Goal: Information Seeking & Learning: Learn about a topic

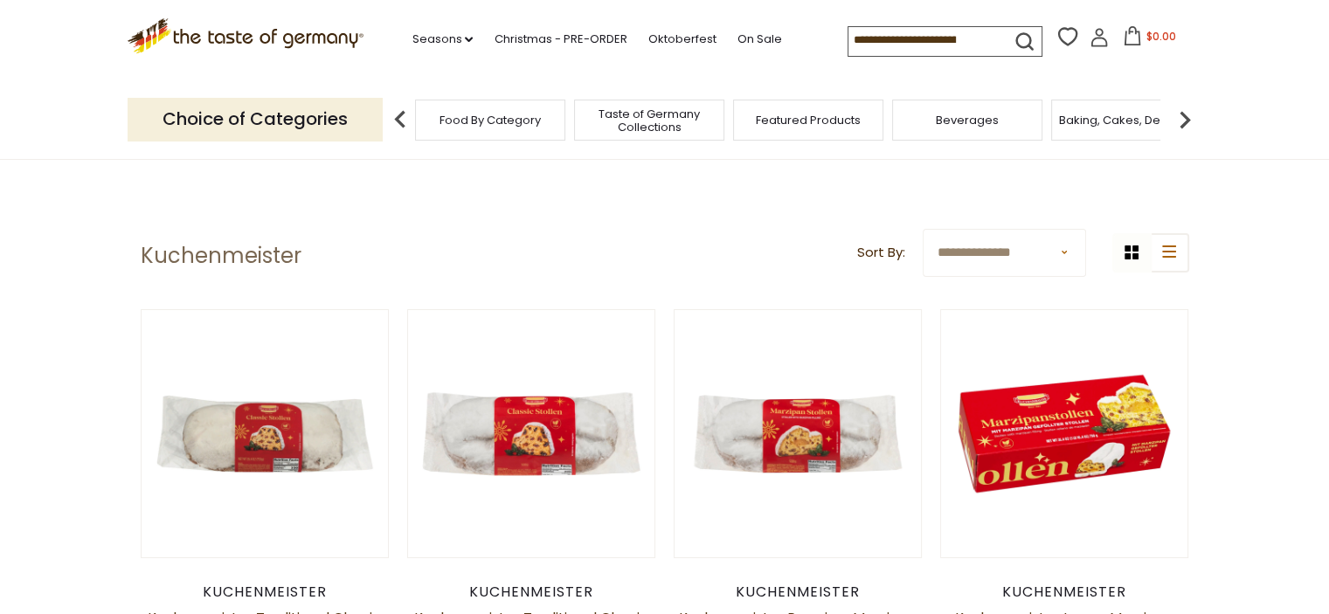
scroll to position [145, 0]
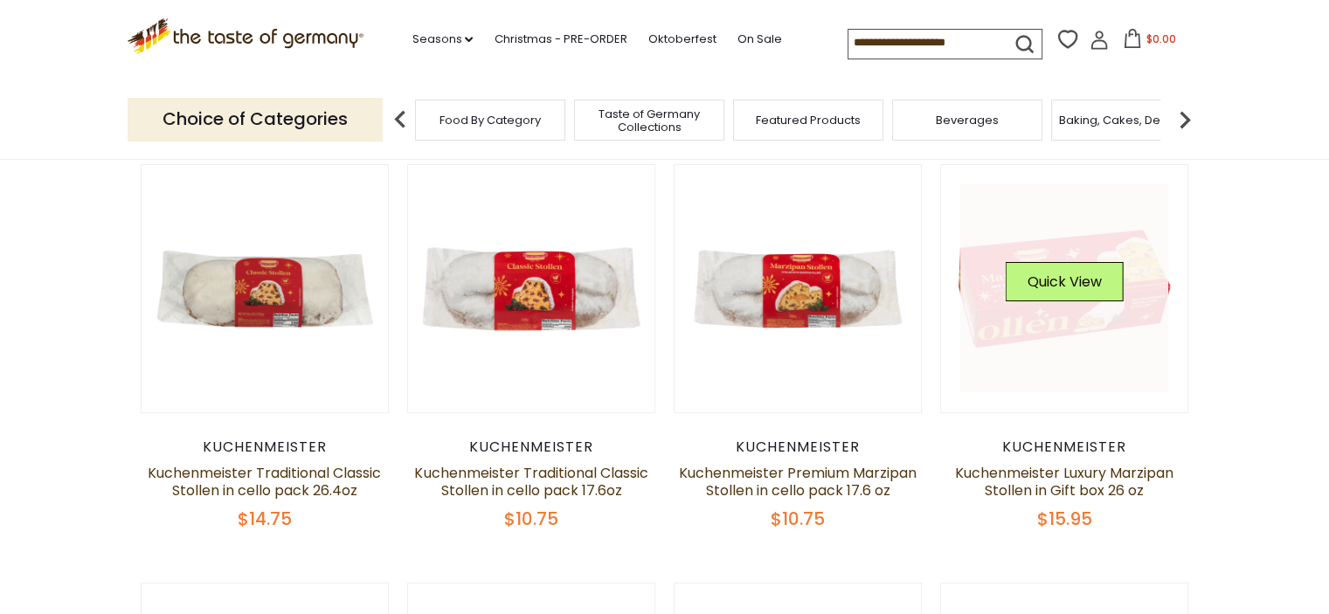
click at [1080, 338] on link at bounding box center [1064, 288] width 208 height 208
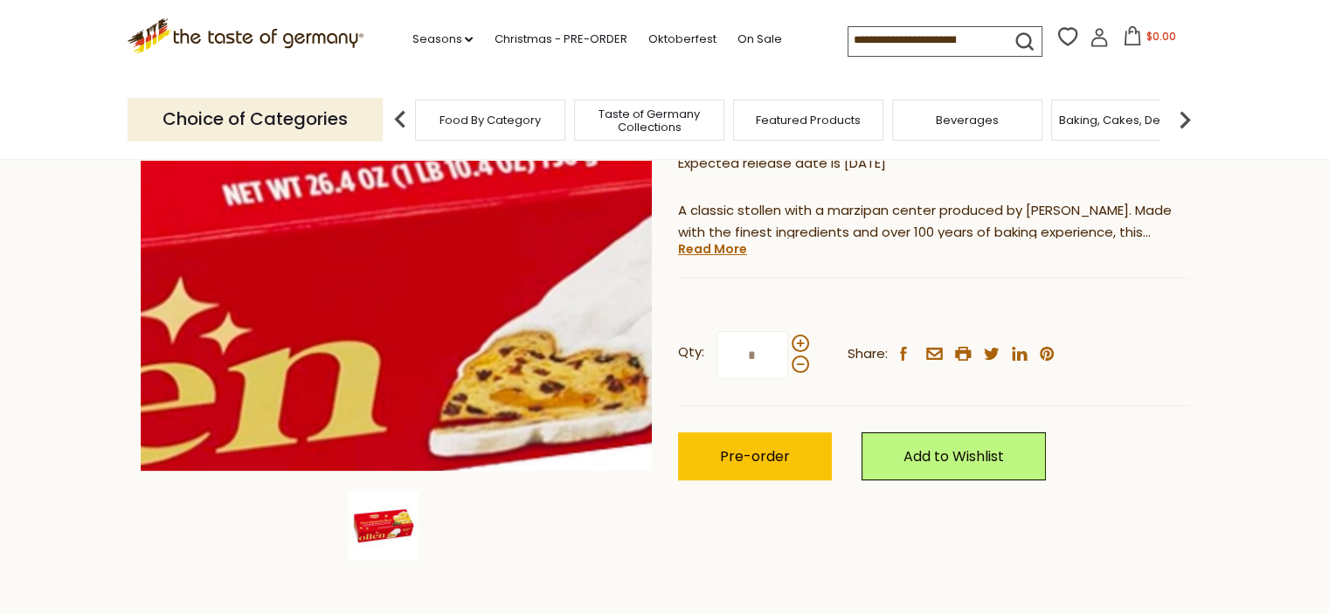
click at [412, 244] on img at bounding box center [396, 215] width 511 height 511
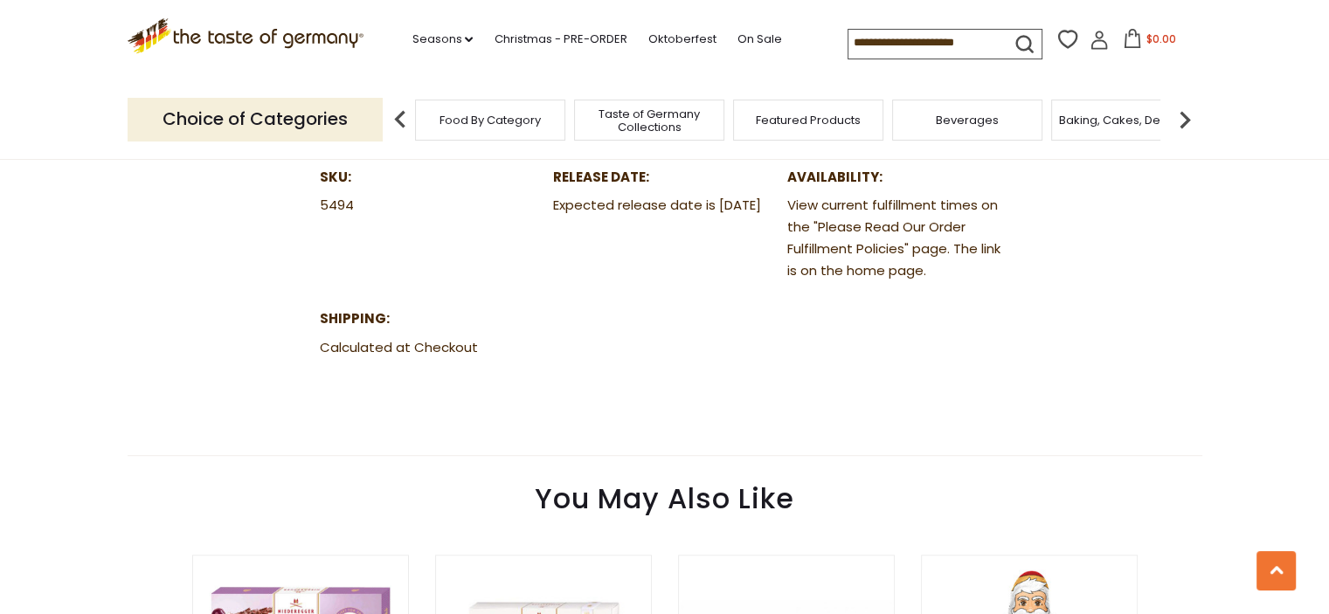
scroll to position [874, 0]
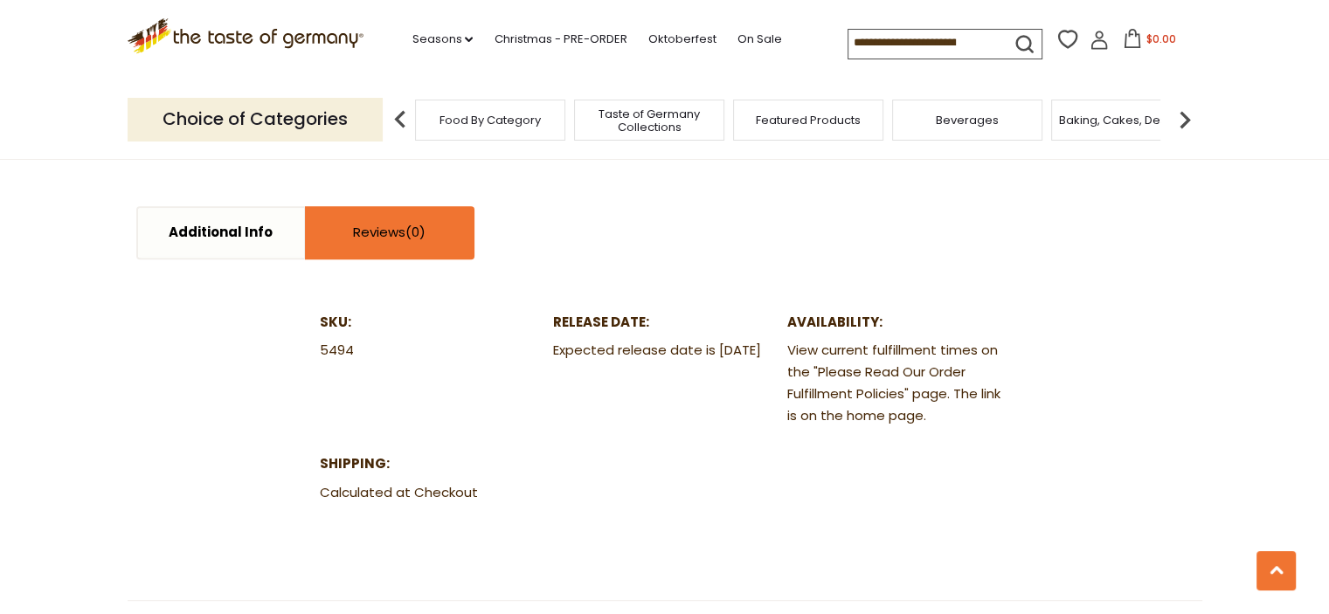
click at [342, 234] on link "Reviews" at bounding box center [390, 233] width 166 height 50
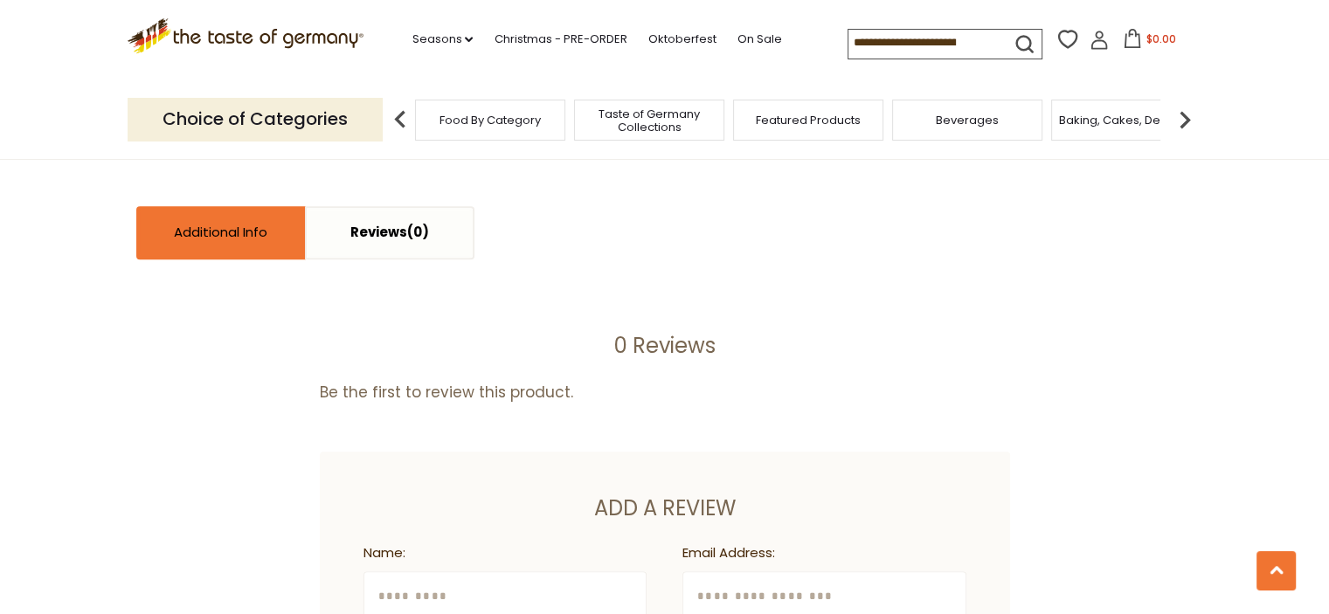
click at [163, 252] on link "Additional Info" at bounding box center [221, 233] width 166 height 50
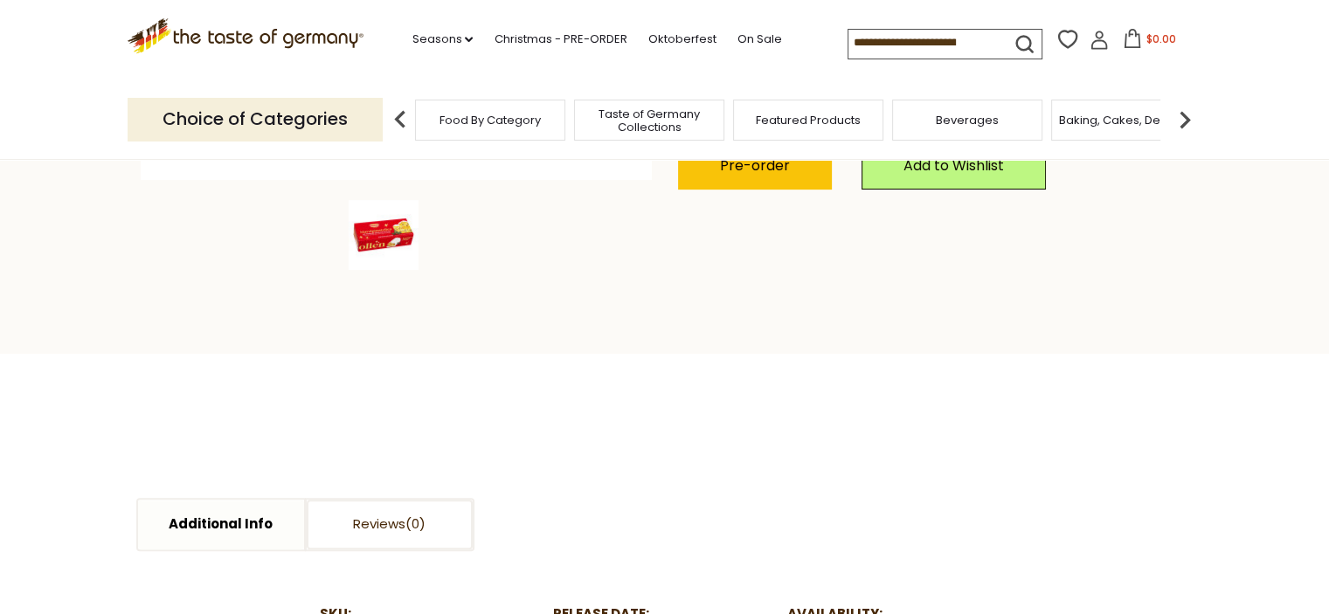
scroll to position [291, 0]
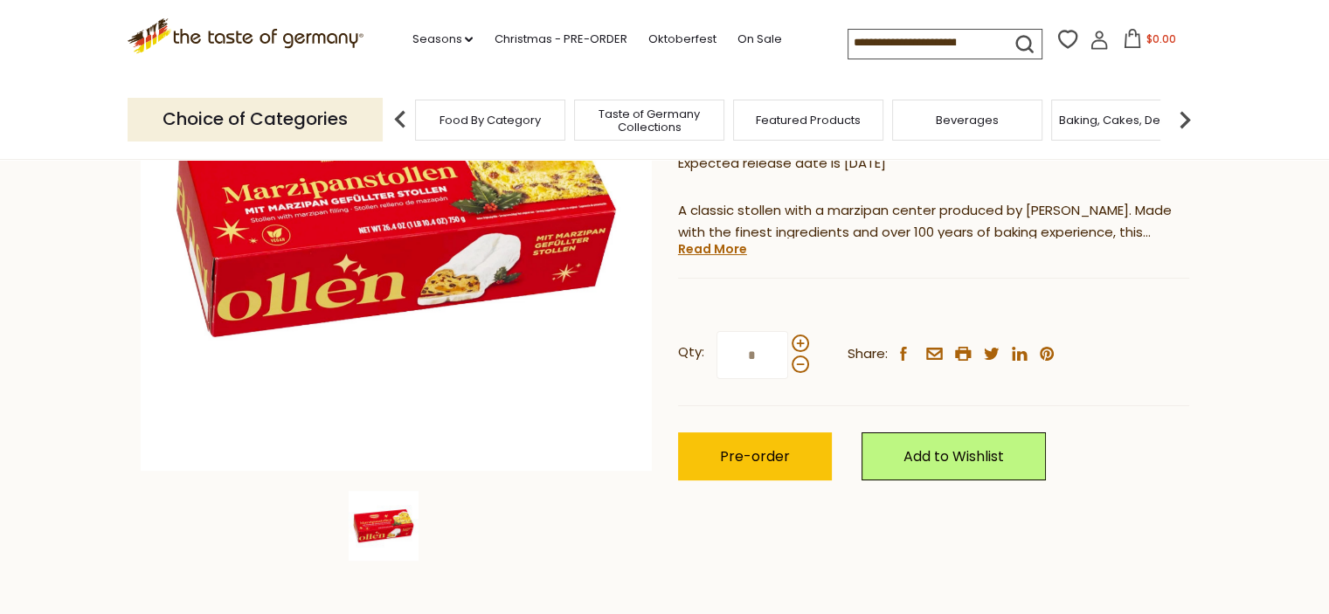
click at [709, 248] on link "Read More" at bounding box center [712, 248] width 69 height 17
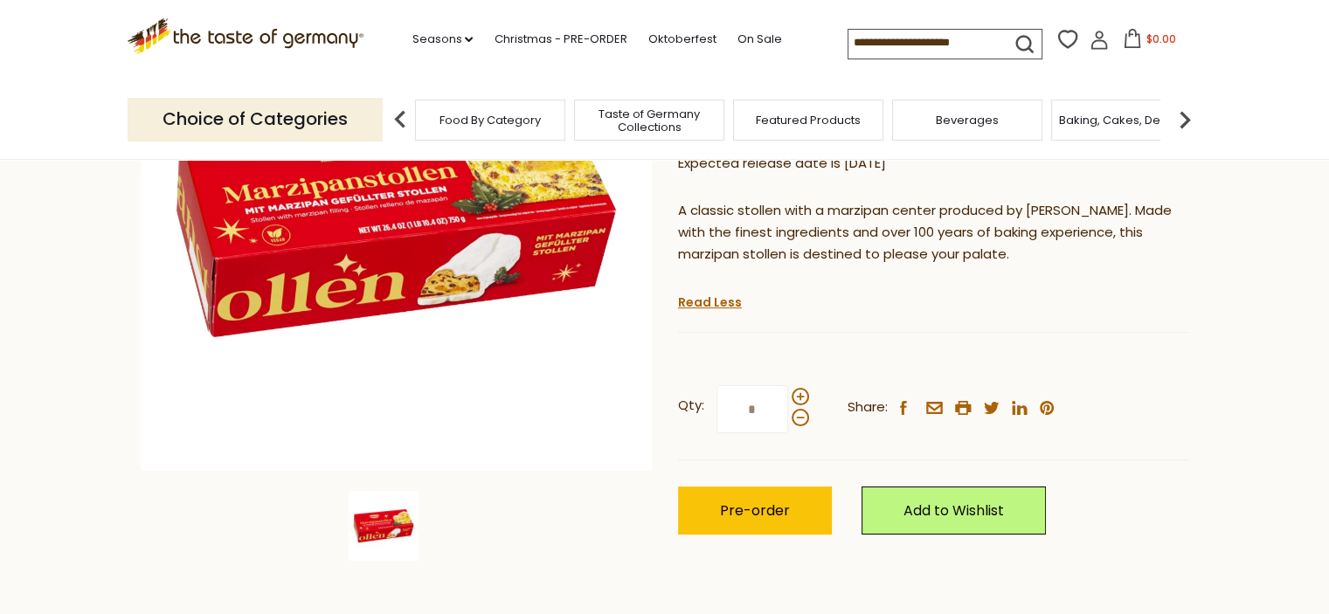
scroll to position [0, 0]
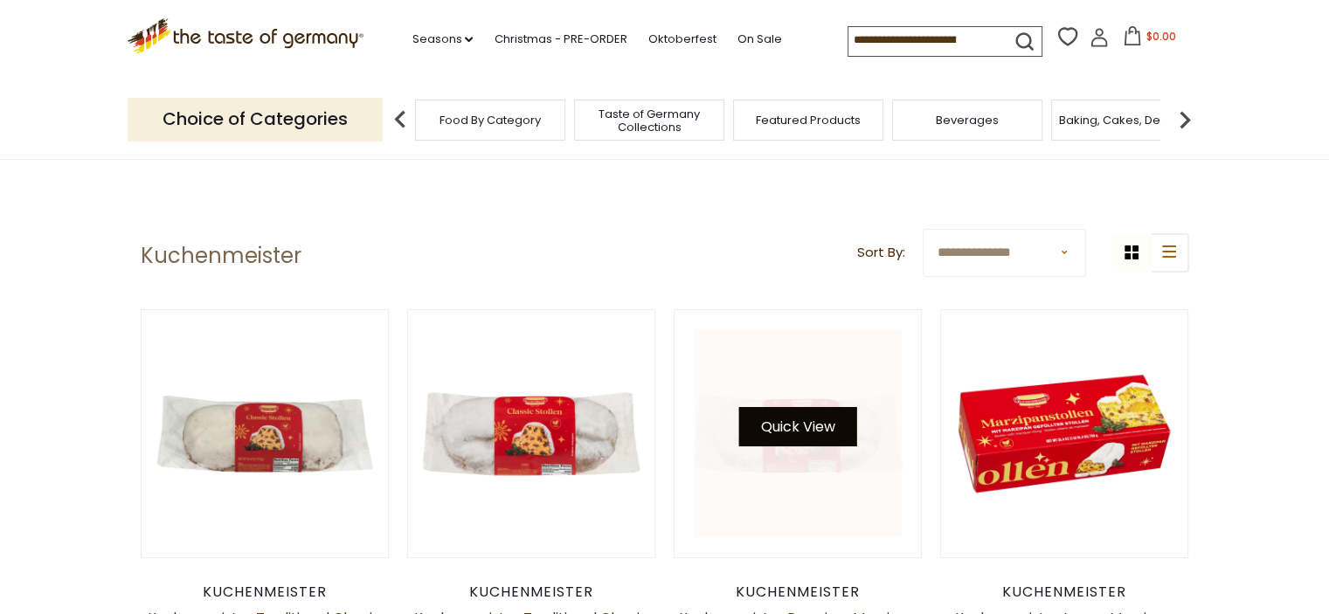
click at [815, 436] on button "Quick View" at bounding box center [798, 426] width 118 height 39
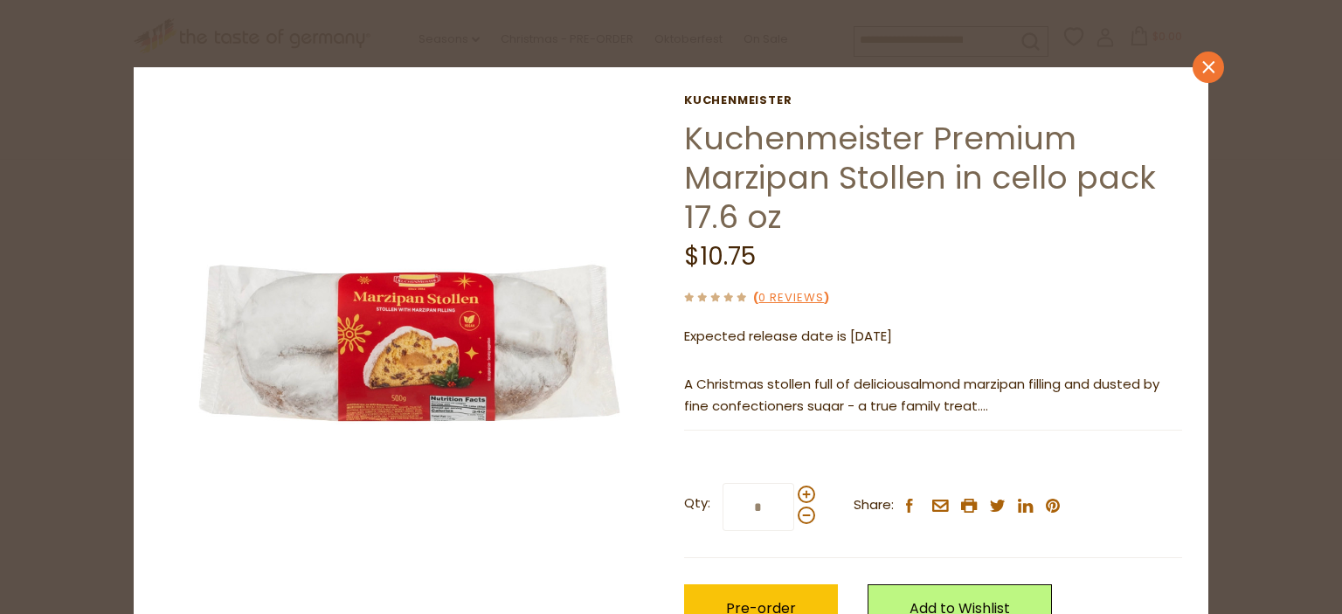
click at [1208, 73] on link "close" at bounding box center [1207, 67] width 31 height 31
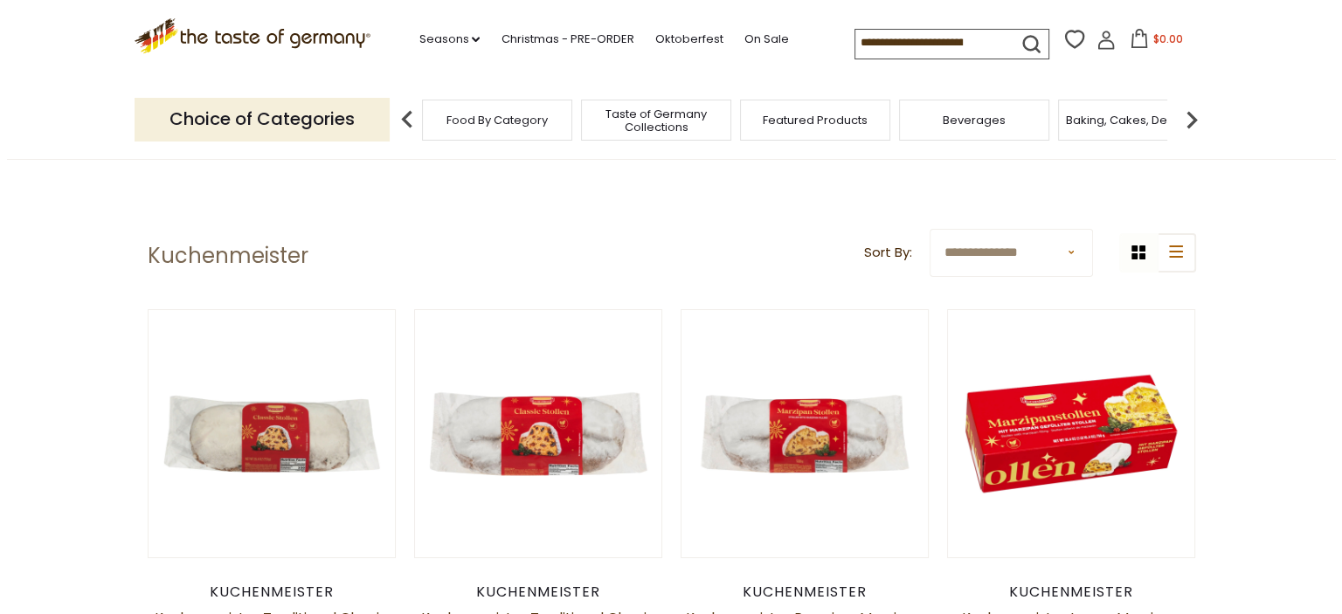
scroll to position [582, 0]
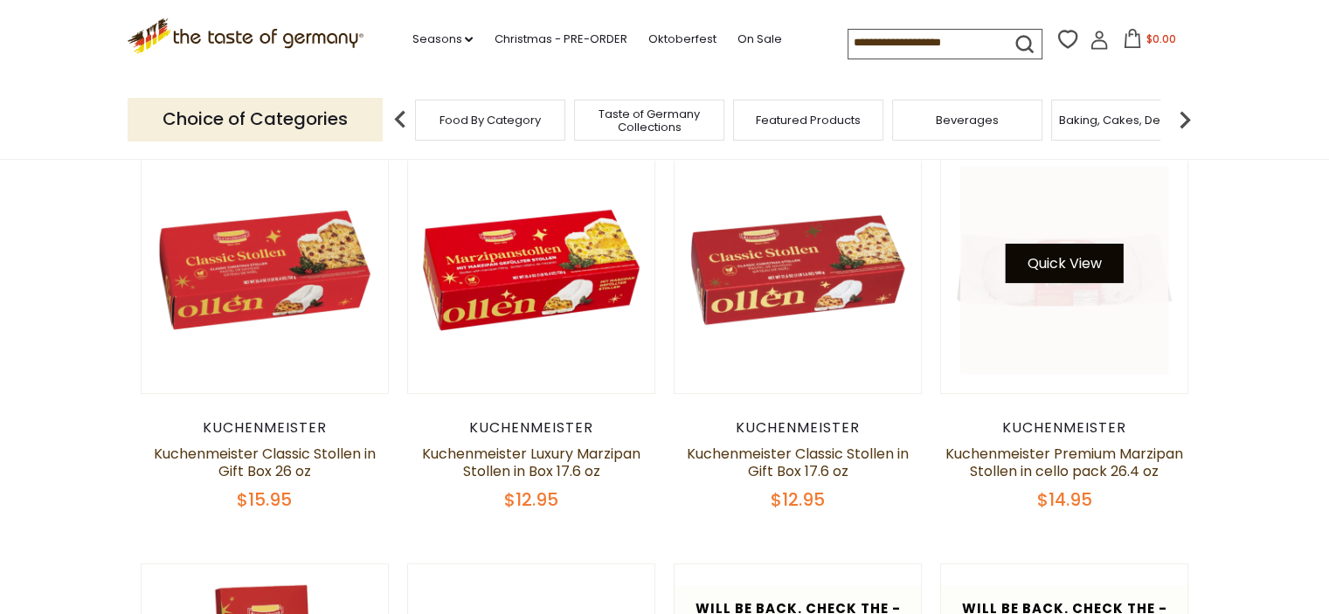
click at [1068, 267] on button "Quick View" at bounding box center [1065, 263] width 118 height 39
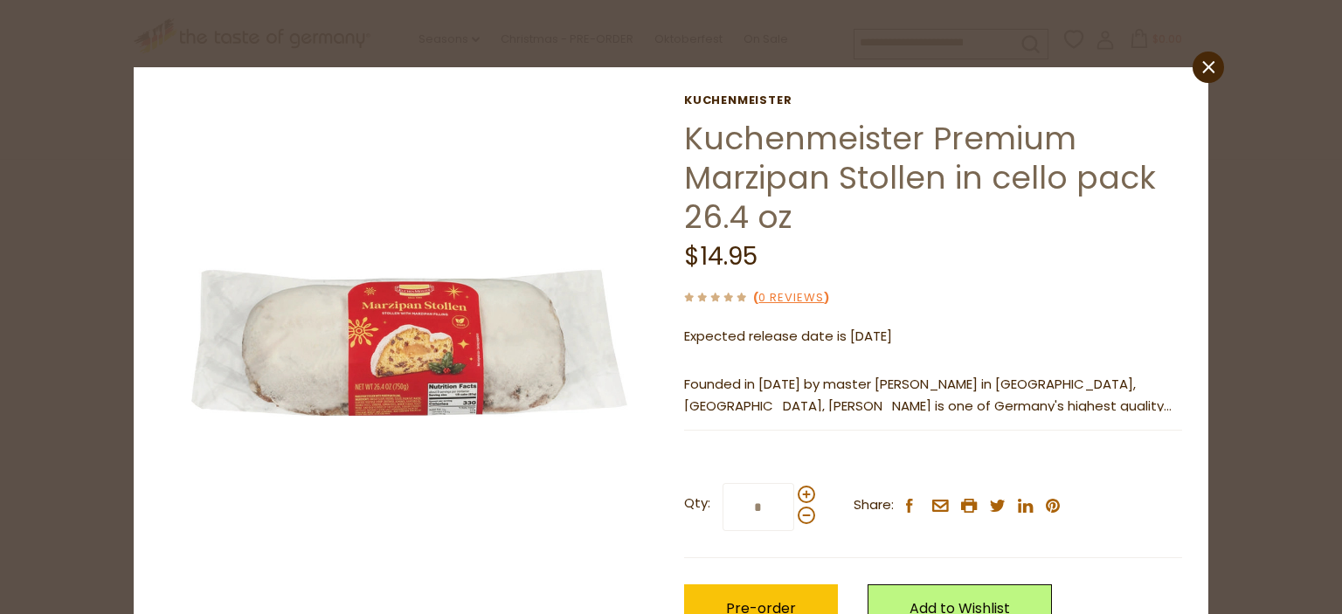
scroll to position [108, 0]
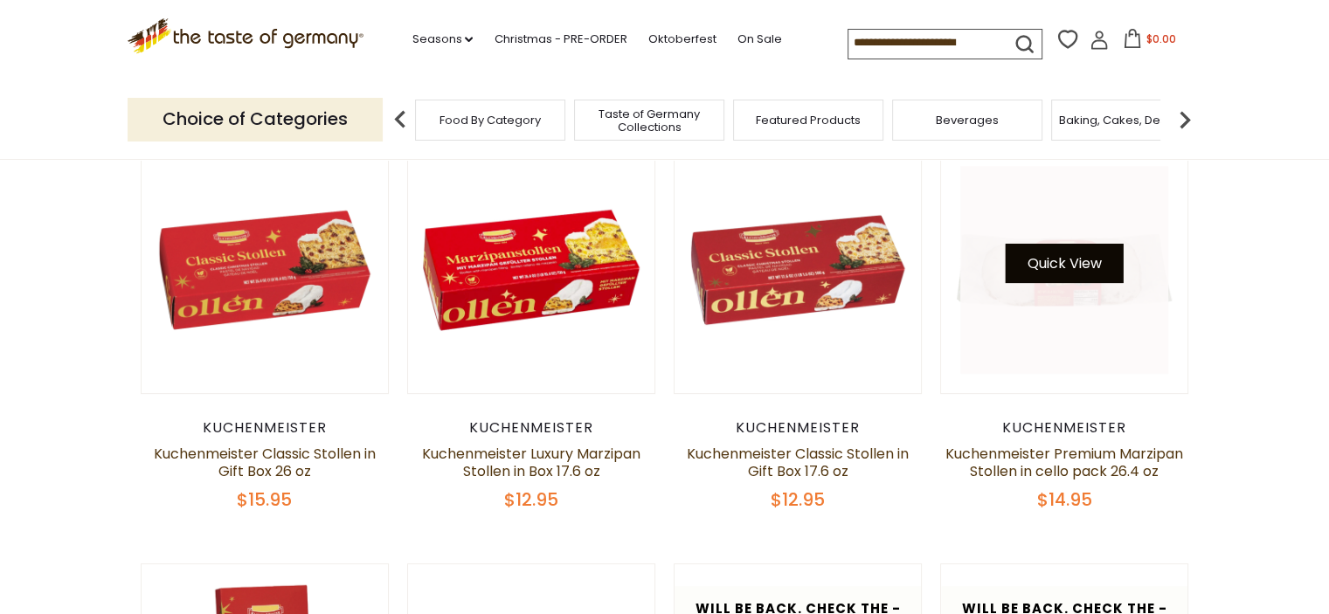
click at [1050, 258] on button "Quick View" at bounding box center [1065, 263] width 118 height 39
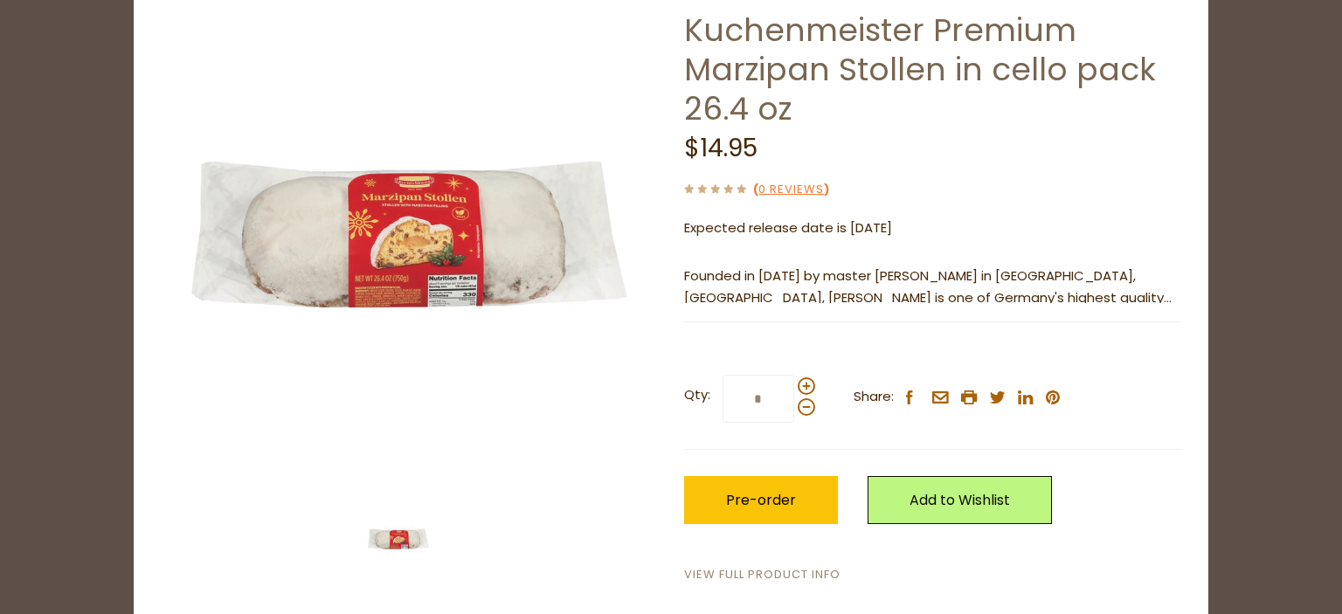
click at [747, 582] on link "View Full Product Info" at bounding box center [762, 575] width 156 height 18
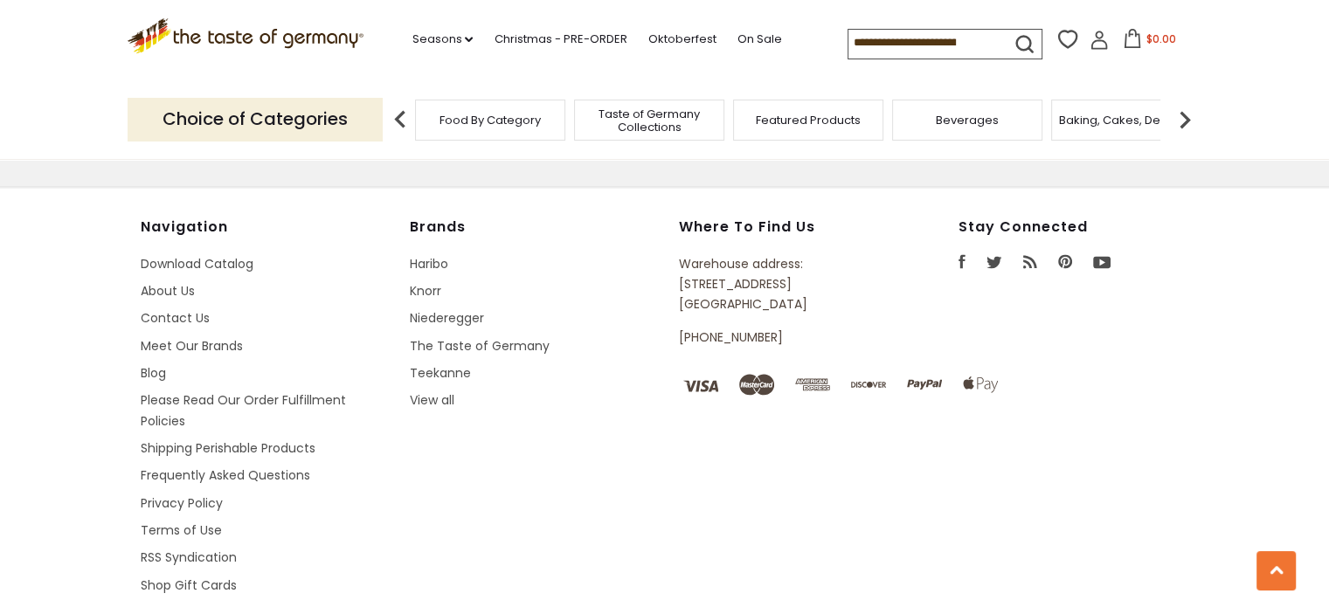
scroll to position [2647, 0]
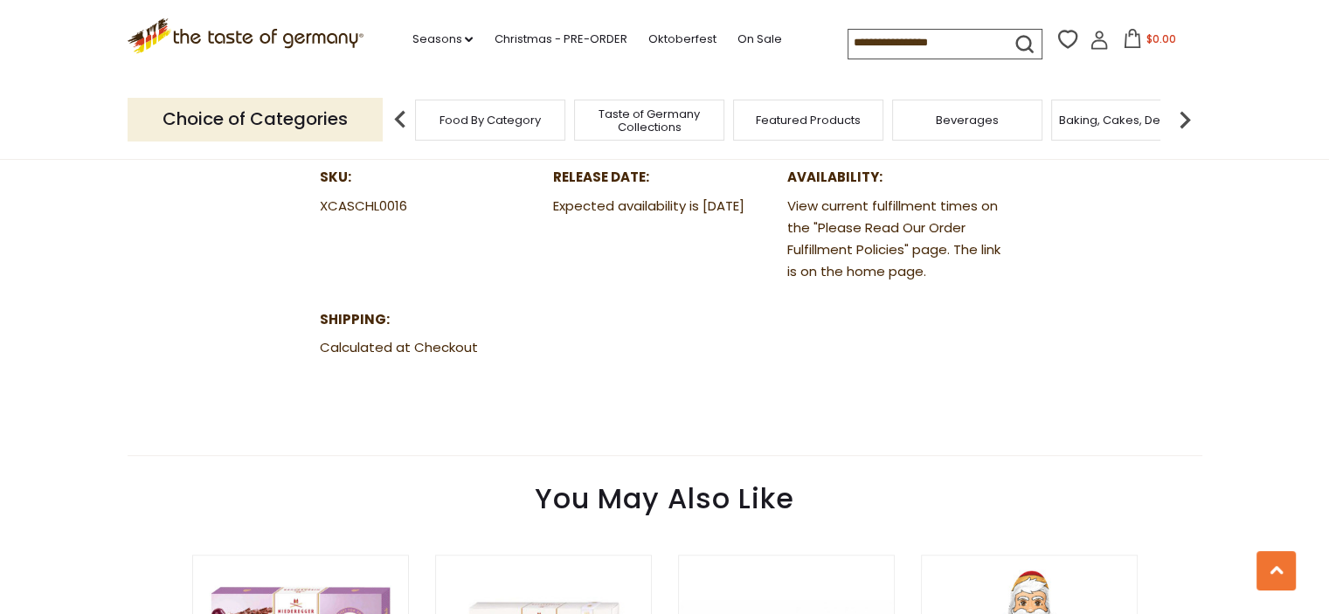
scroll to position [1310, 0]
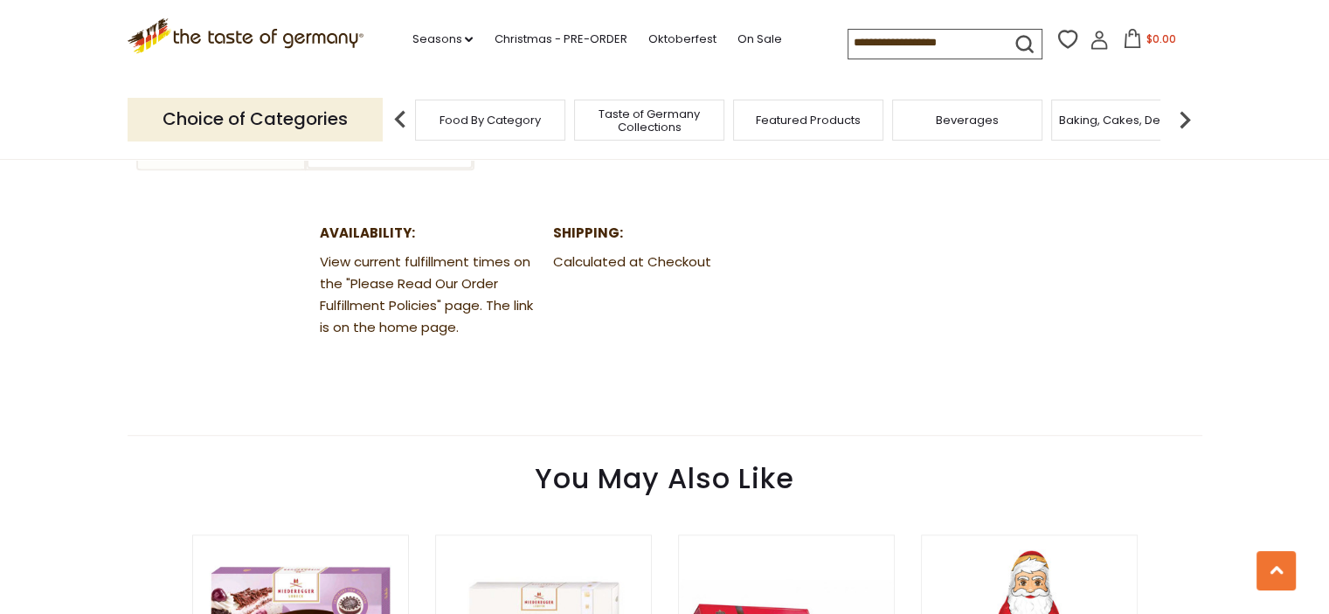
scroll to position [1455, 0]
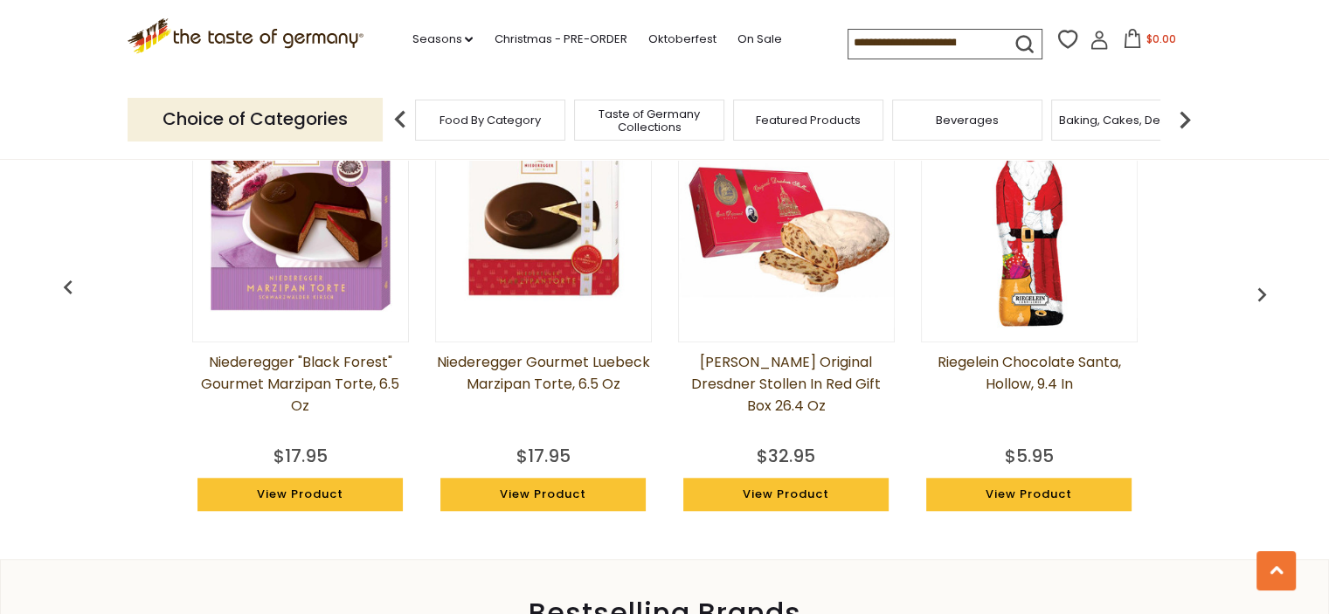
click at [1272, 289] on img "button" at bounding box center [1262, 294] width 28 height 28
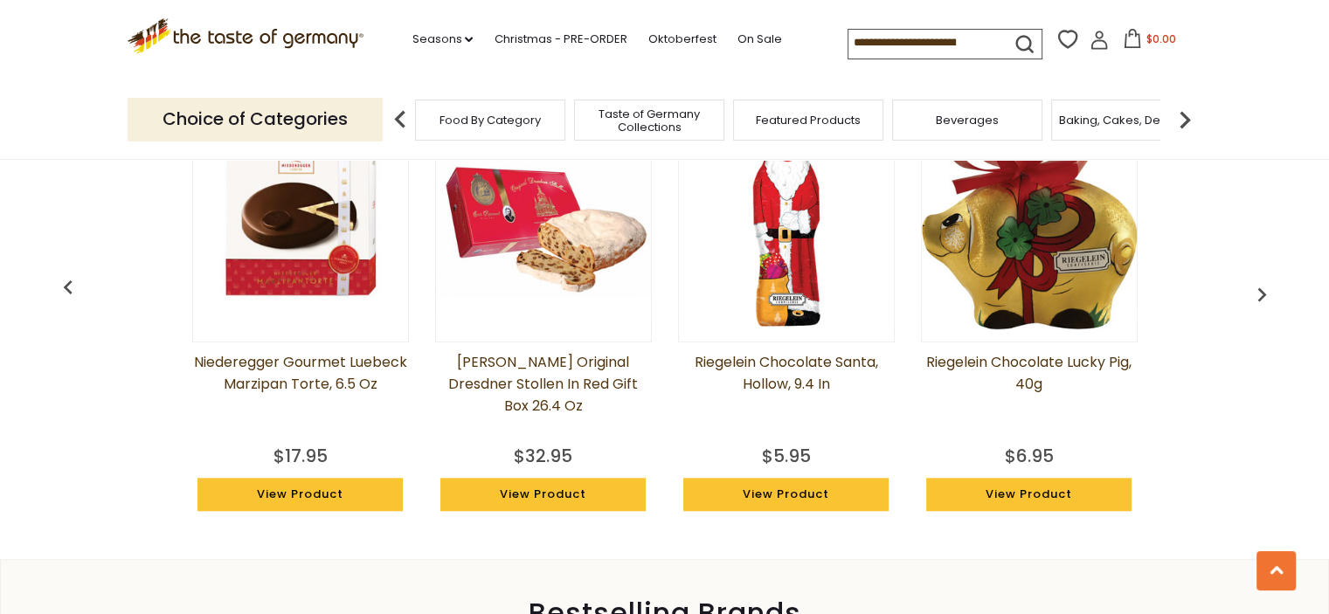
click at [1264, 288] on img "button" at bounding box center [1262, 294] width 28 height 28
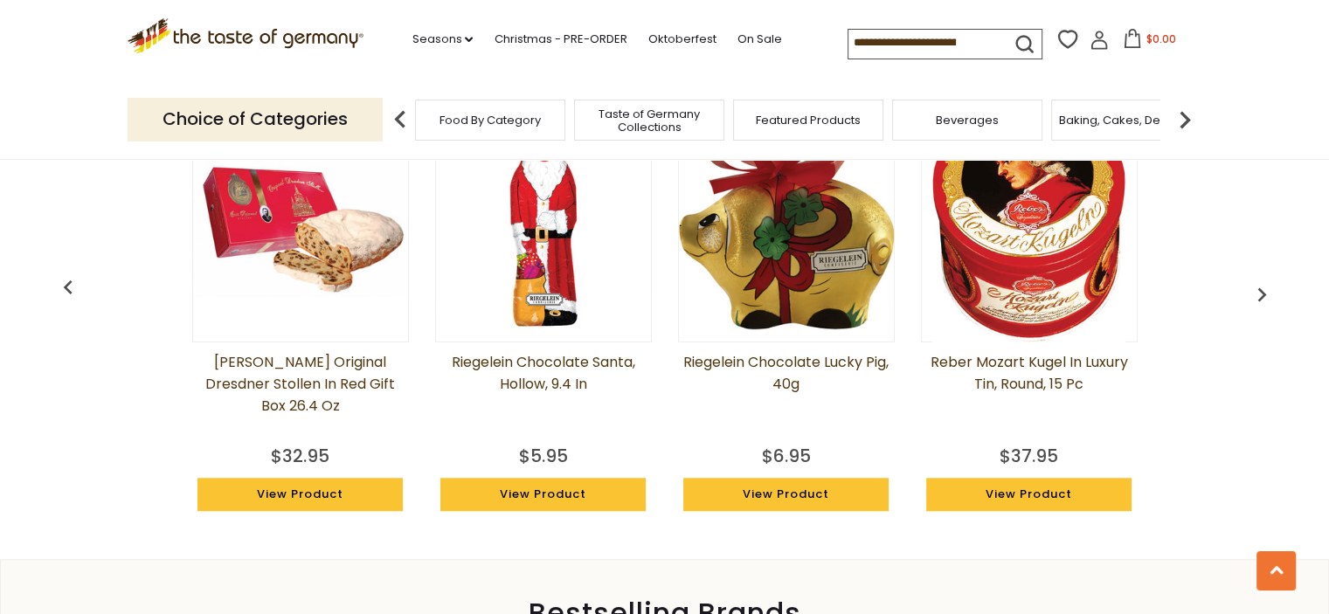
click at [1262, 288] on img "button" at bounding box center [1262, 294] width 28 height 28
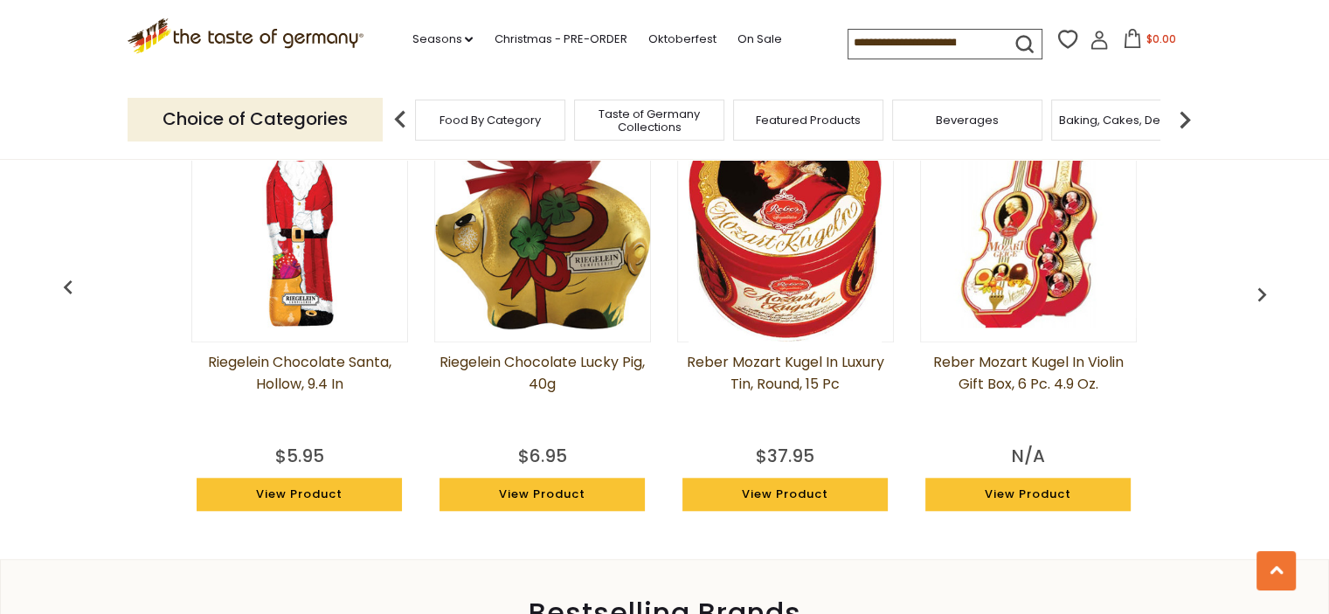
click at [1262, 288] on img "button" at bounding box center [1262, 294] width 28 height 28
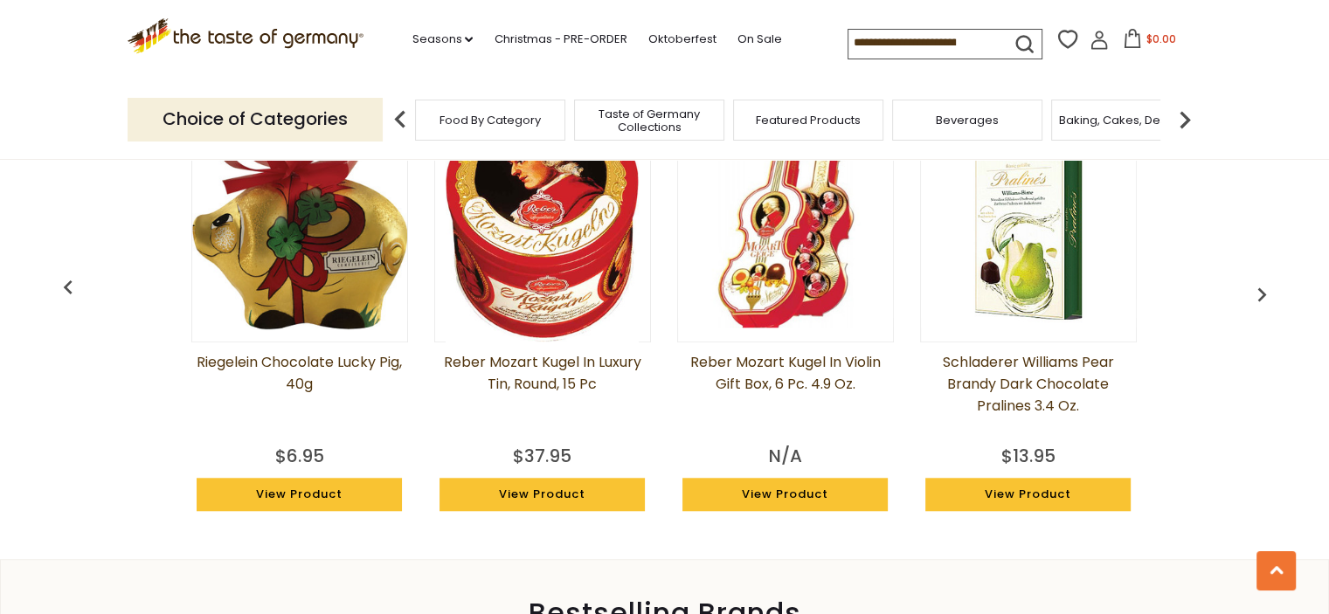
click at [1260, 288] on img "button" at bounding box center [1262, 294] width 28 height 28
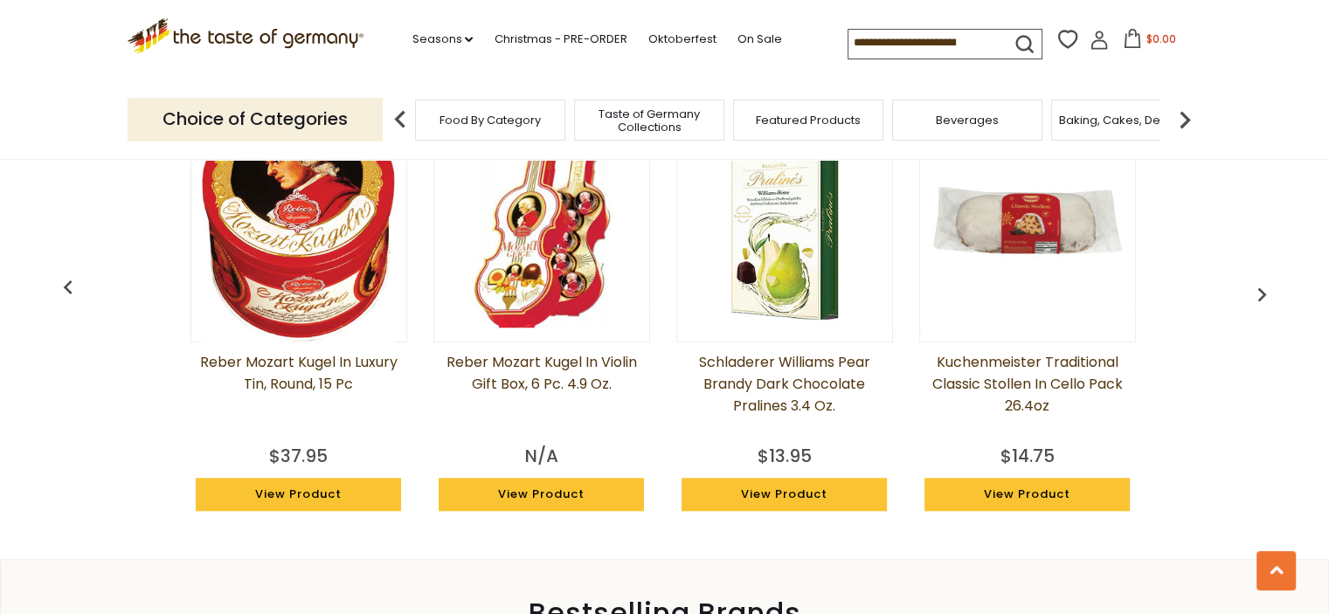
click at [1258, 286] on img "button" at bounding box center [1262, 294] width 28 height 28
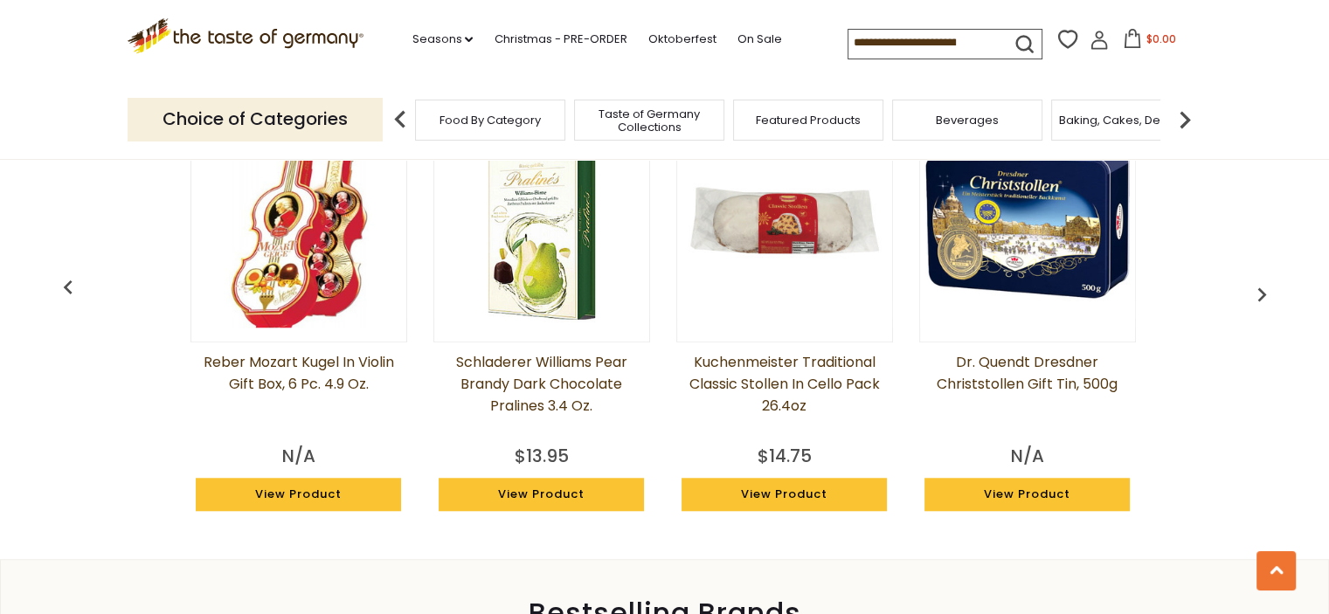
click at [807, 271] on img at bounding box center [784, 220] width 215 height 215
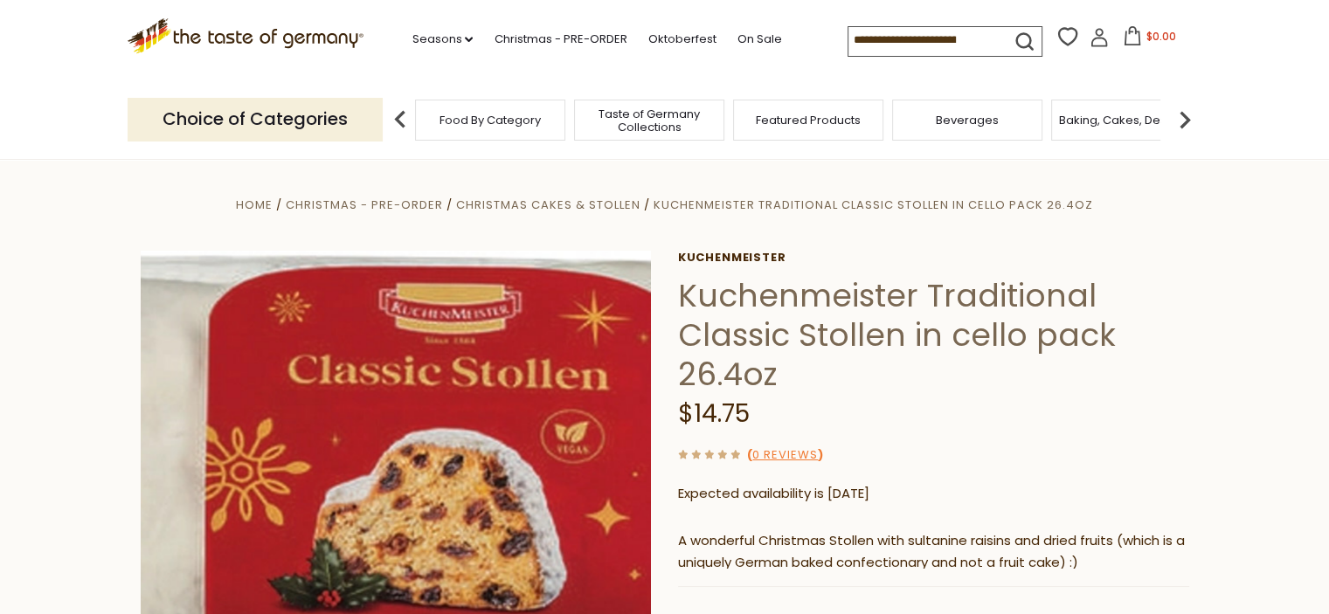
click at [390, 513] on img at bounding box center [396, 506] width 511 height 511
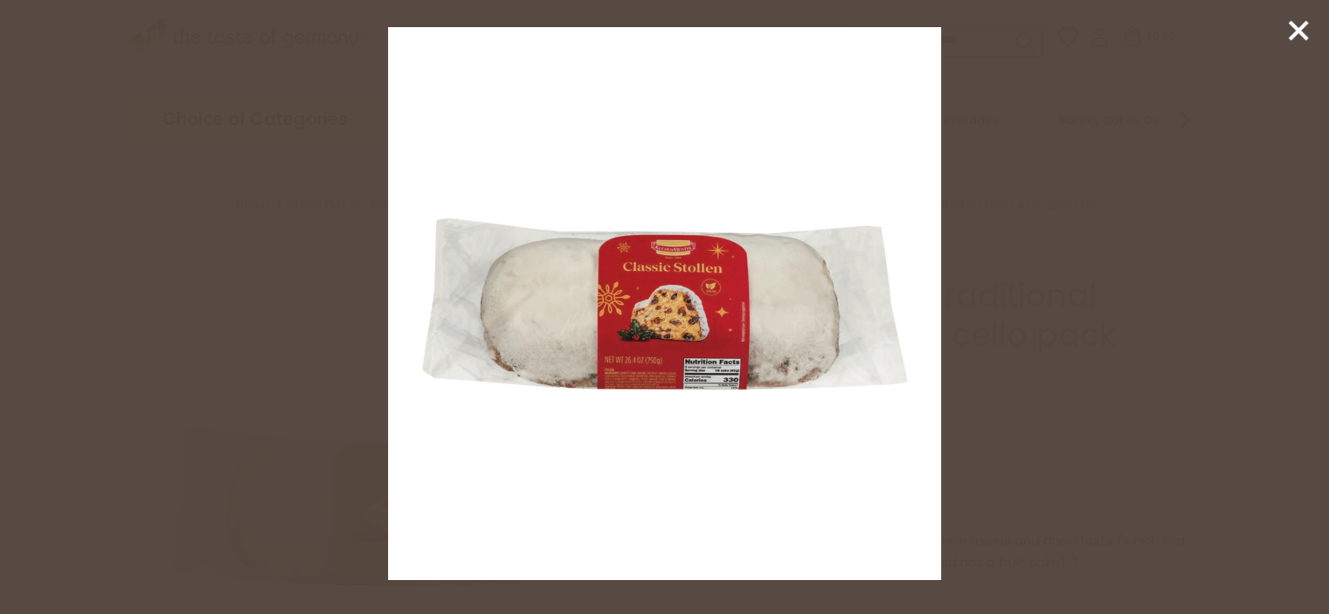
click at [713, 350] on img at bounding box center [664, 303] width 553 height 553
click at [1041, 370] on div at bounding box center [664, 307] width 1329 height 614
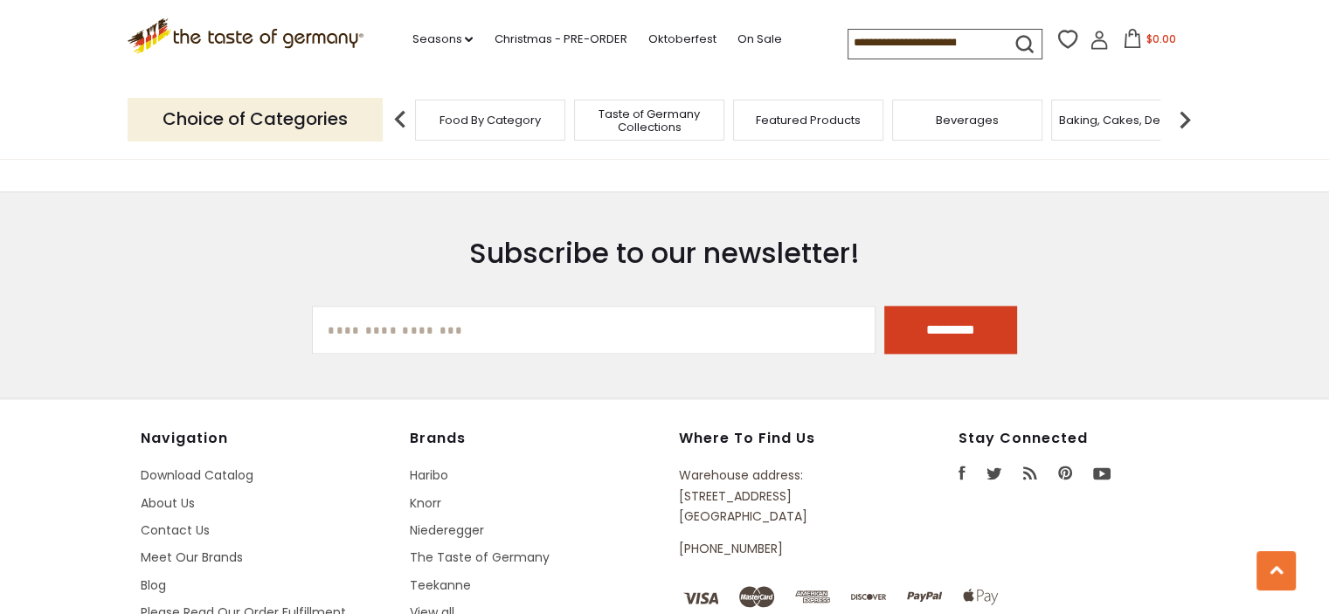
scroll to position [2589, 0]
